Goal: Register for event/course

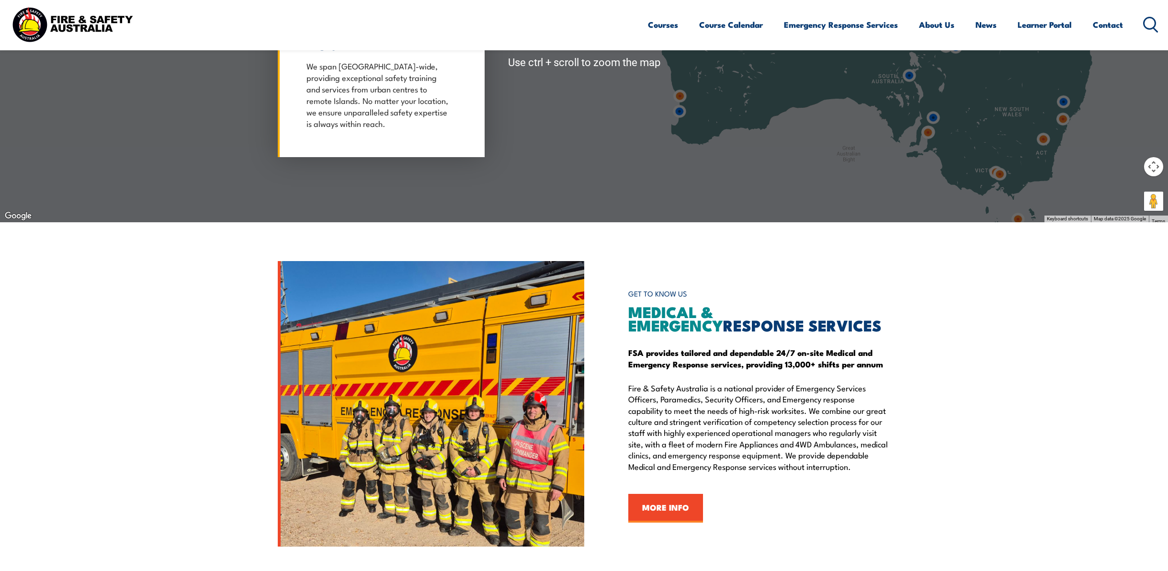
scroll to position [1197, 0]
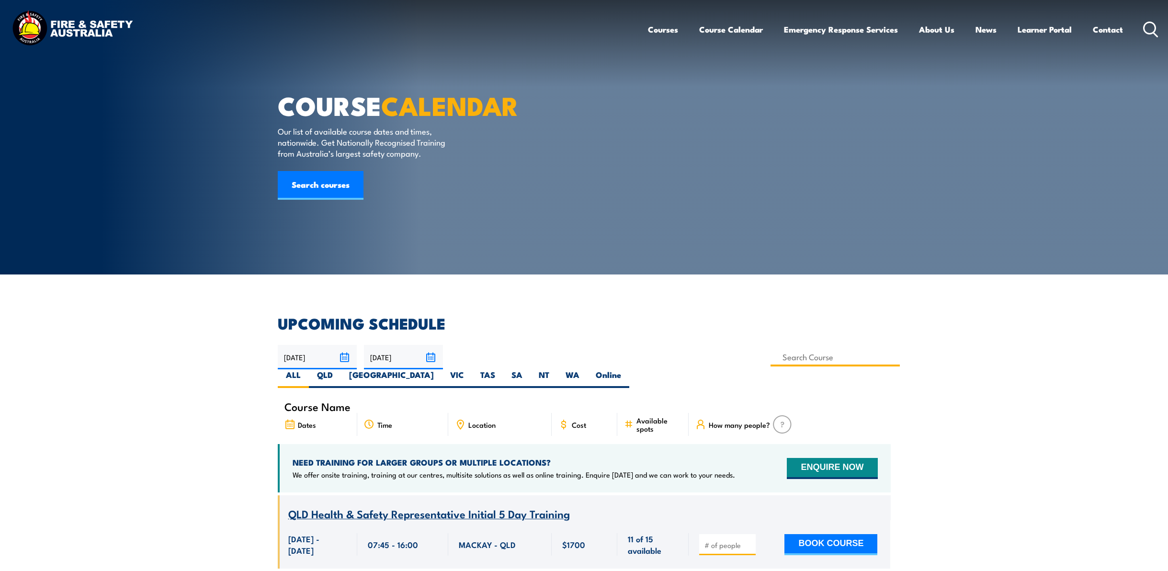
click at [770, 361] on input at bounding box center [835, 357] width 130 height 19
type input "Fire Warden Training"
click at [587, 369] on label "WA" at bounding box center [572, 378] width 30 height 19
click at [586, 369] on input "WA" at bounding box center [582, 372] width 6 height 6
radio input "true"
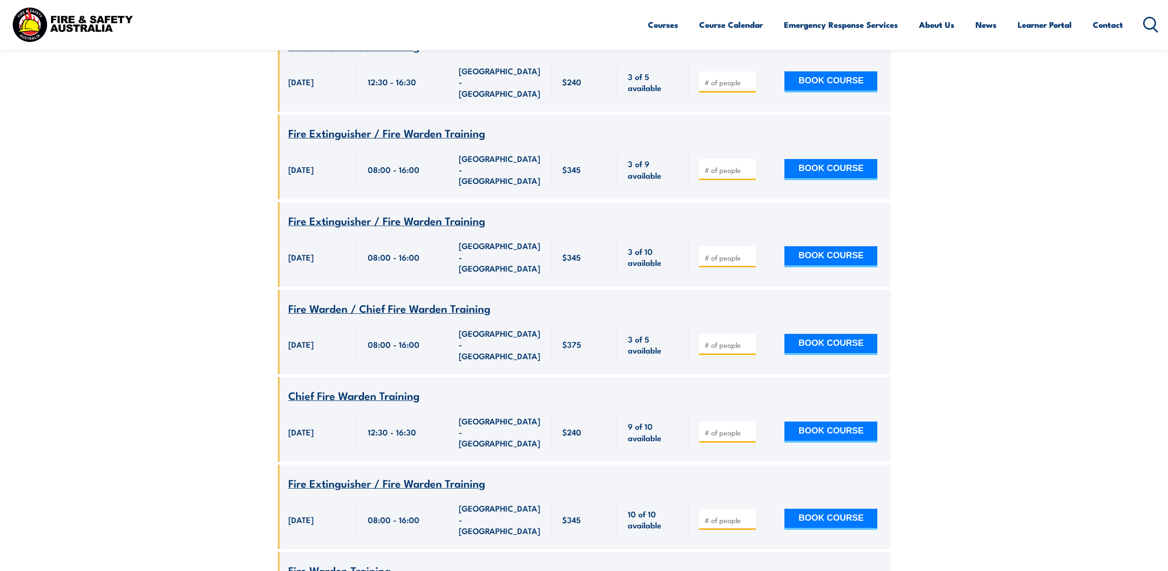
scroll to position [603, 0]
